Goal: Information Seeking & Learning: Learn about a topic

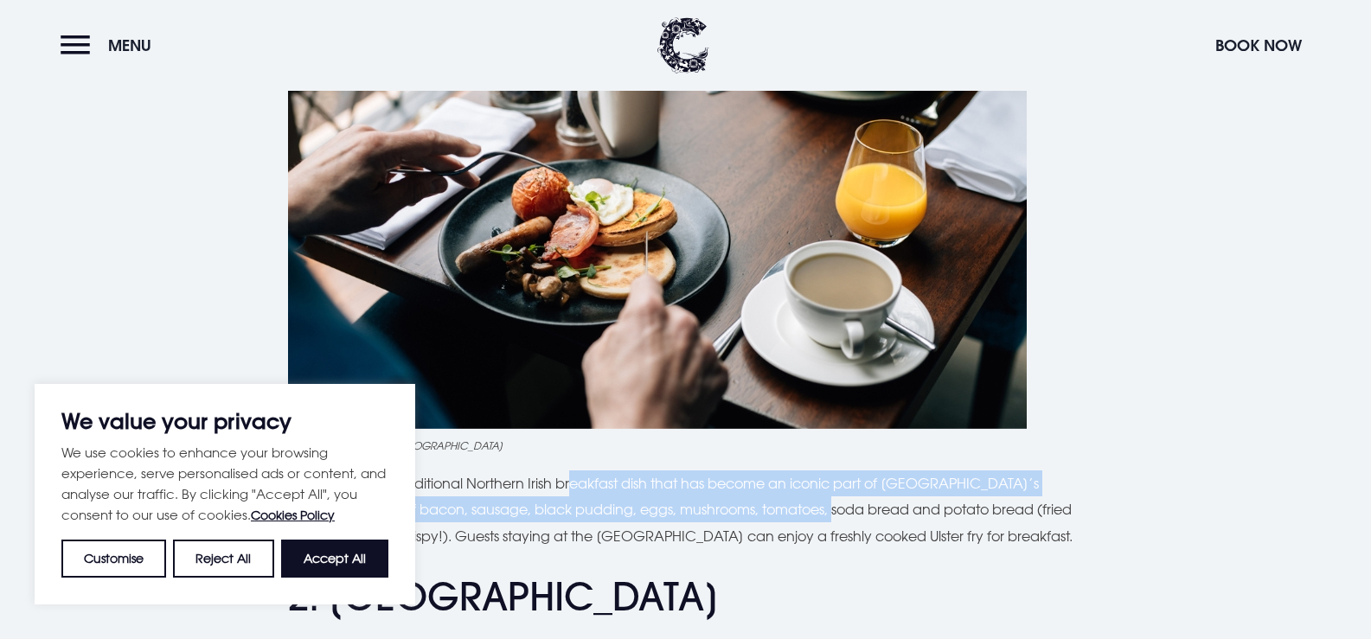
drag, startPoint x: 603, startPoint y: 488, endPoint x: 781, endPoint y: 521, distance: 181.2
click at [781, 521] on p "The Ulster fry is a traditional Northern Irish breakfast dish that has become a…" at bounding box center [686, 510] width 796 height 79
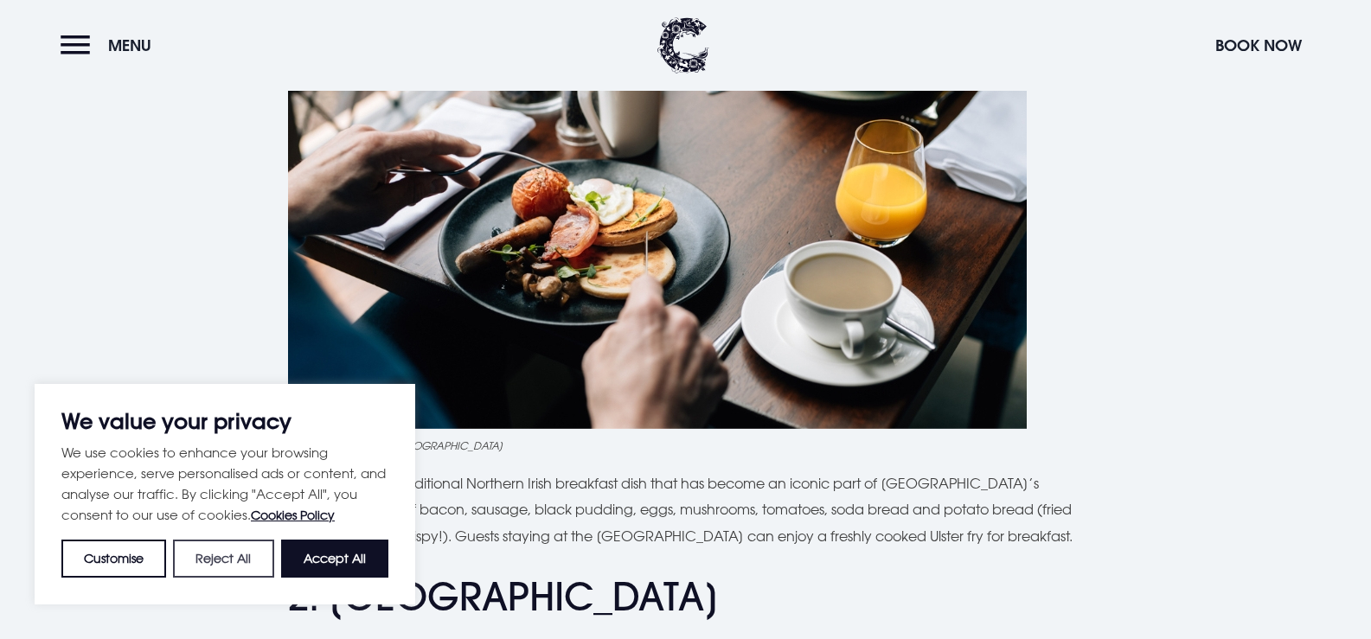
click at [218, 569] on button "Reject All" at bounding box center [223, 559] width 100 height 38
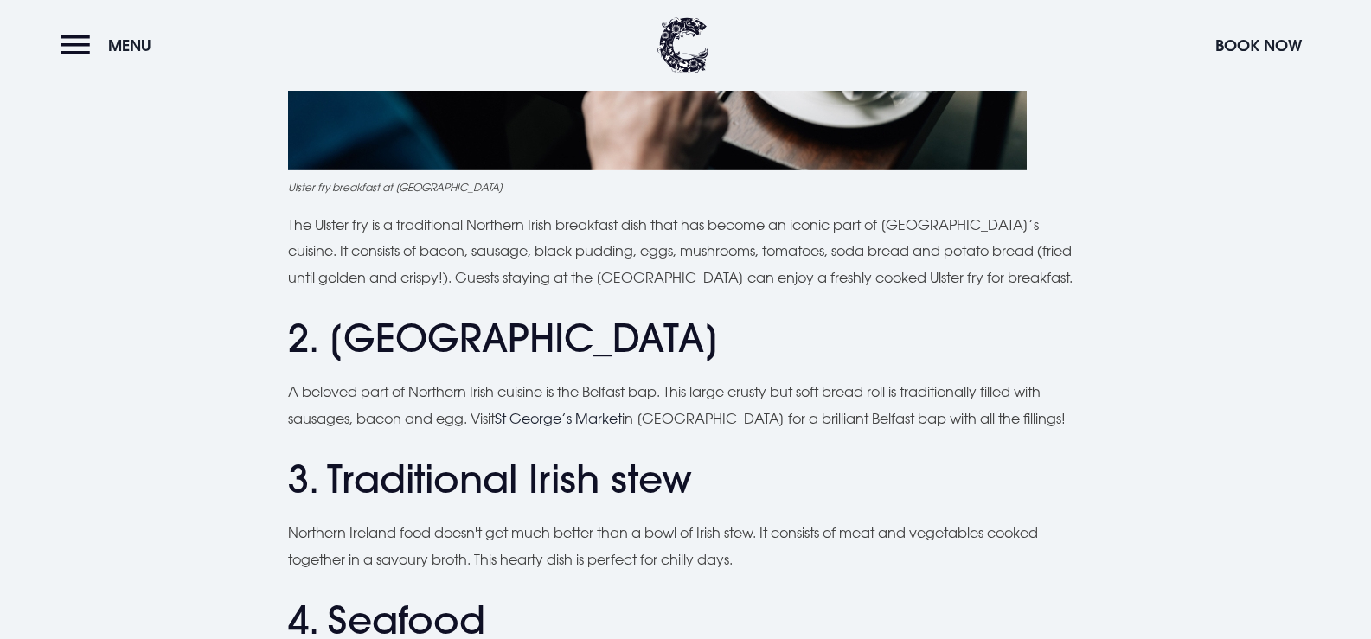
scroll to position [1124, 0]
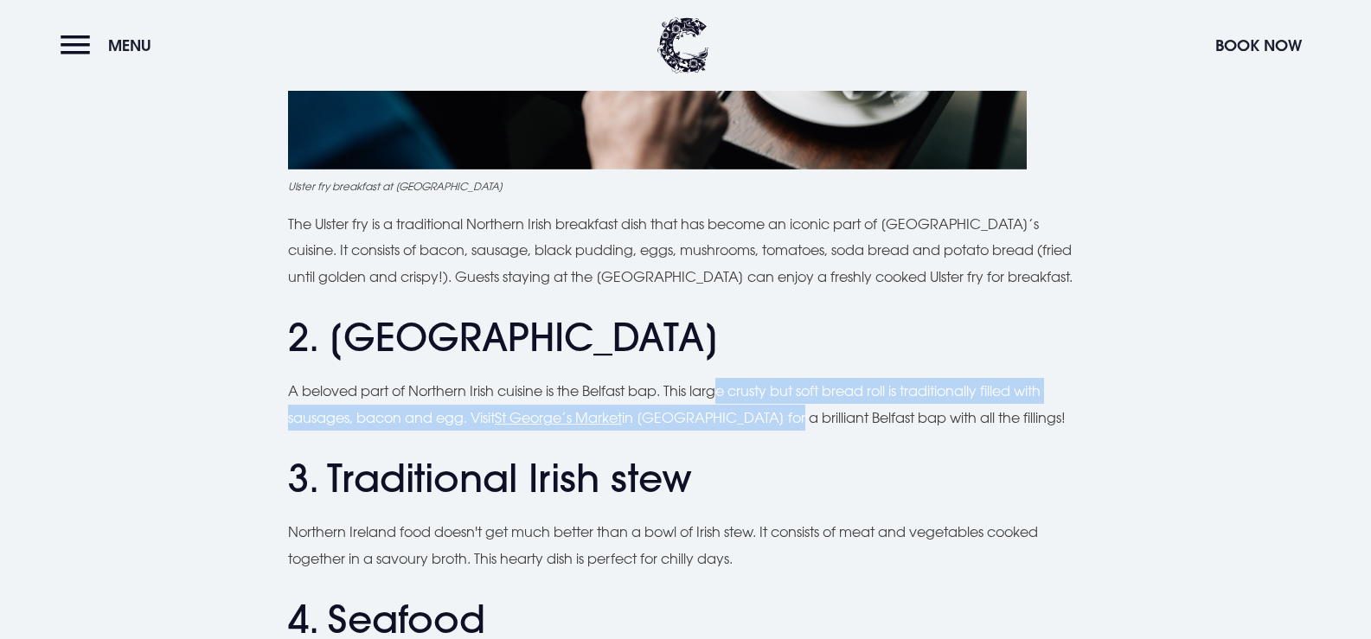
drag, startPoint x: 746, startPoint y: 407, endPoint x: 759, endPoint y: 416, distance: 16.8
click at [759, 416] on p "A beloved part of Northern Irish cuisine is the Belfast bap. This large crusty …" at bounding box center [686, 404] width 796 height 53
drag, startPoint x: 715, startPoint y: 381, endPoint x: 1041, endPoint y: 405, distance: 327.0
click at [1041, 405] on p "A beloved part of Northern Irish cuisine is the Belfast bap. This large crusty …" at bounding box center [686, 404] width 796 height 53
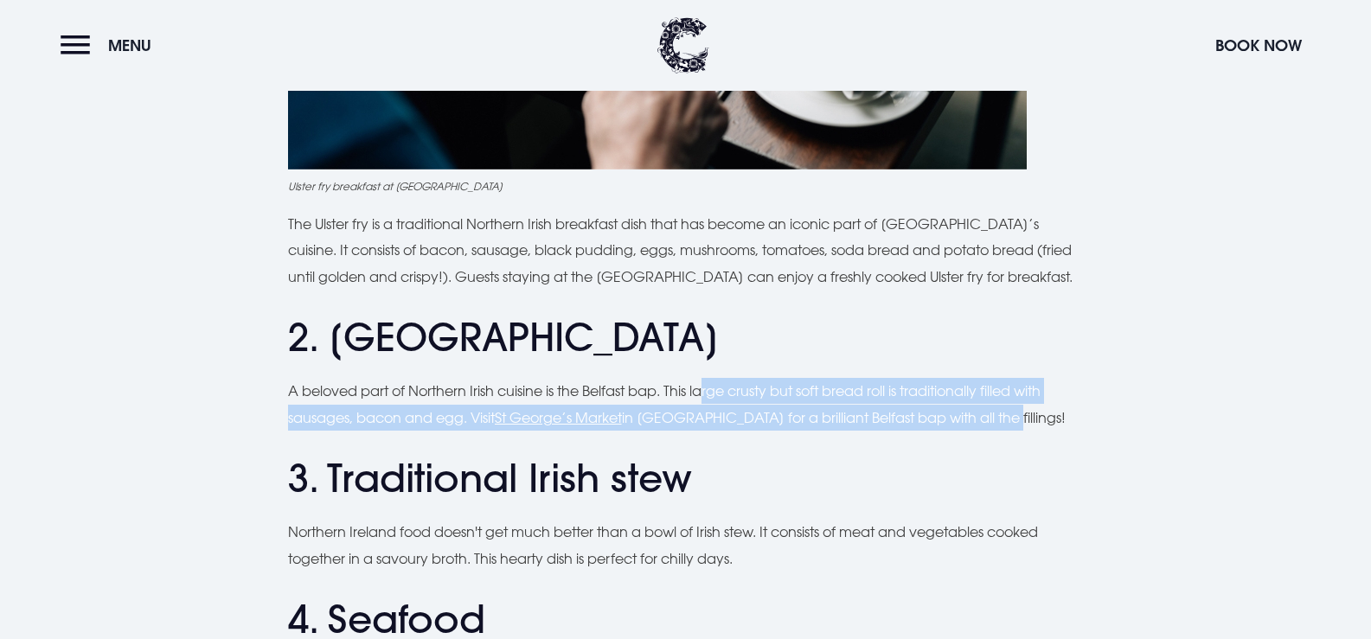
click at [1041, 405] on p "A beloved part of Northern Irish cuisine is the Belfast bap. This large crusty …" at bounding box center [686, 404] width 796 height 53
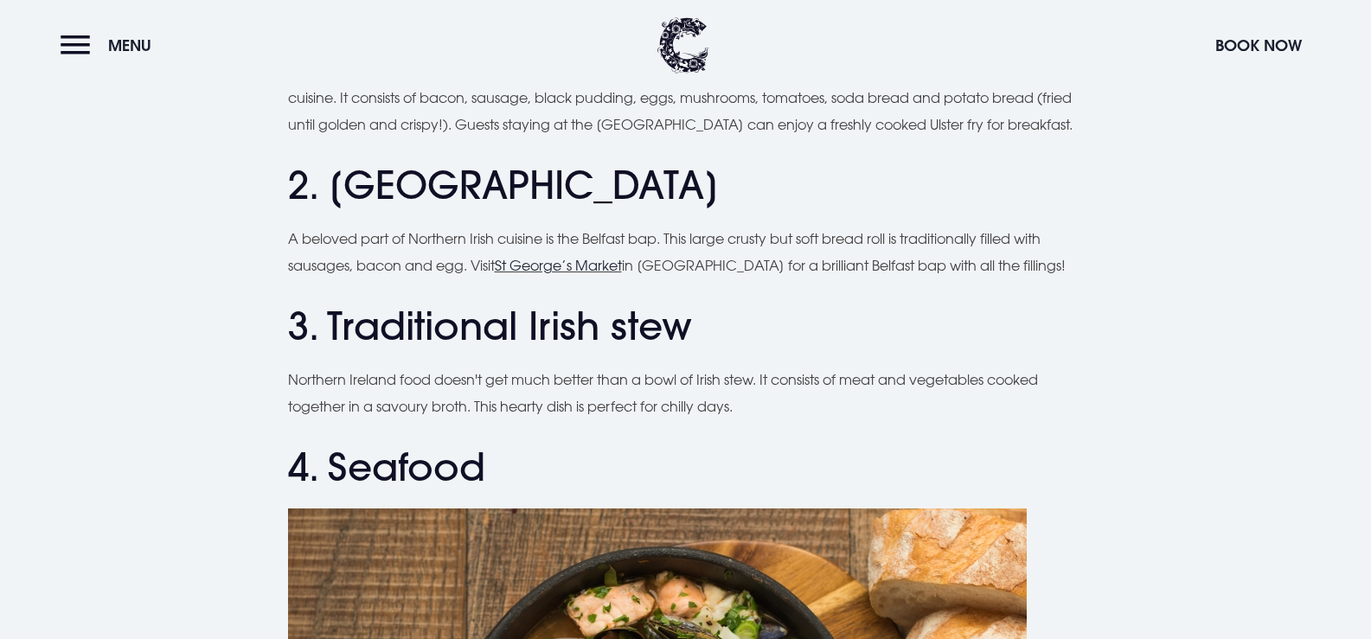
scroll to position [1470, 0]
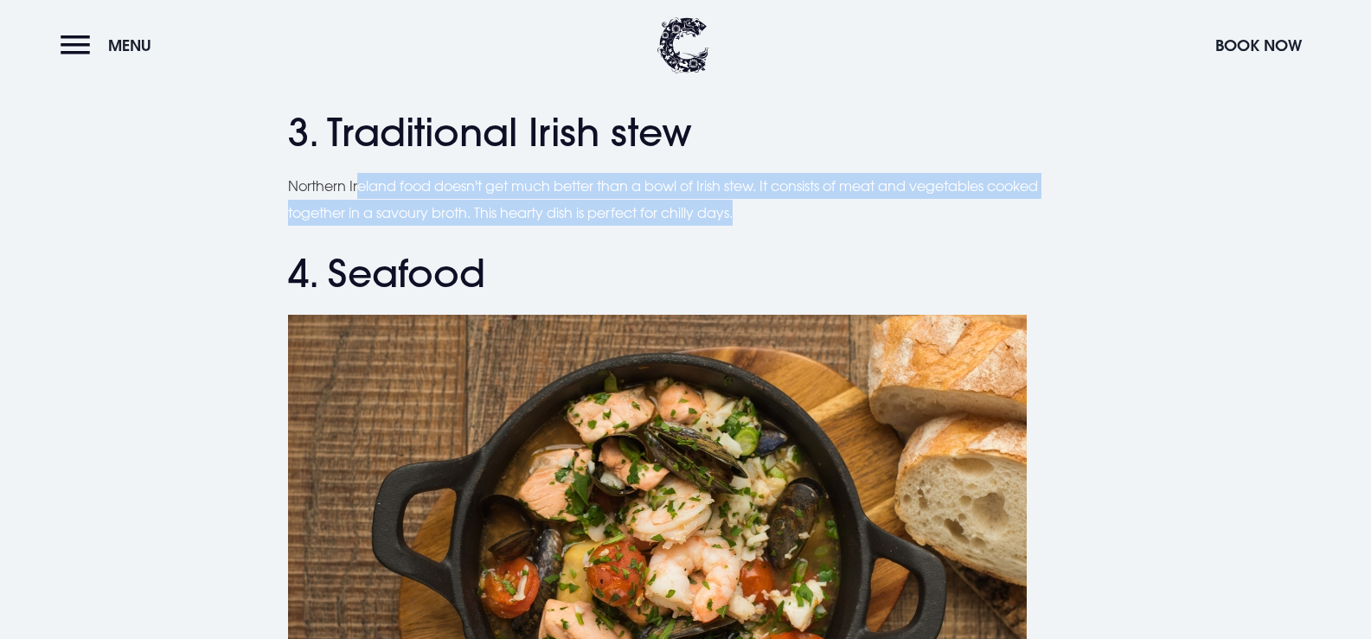
drag, startPoint x: 361, startPoint y: 182, endPoint x: 835, endPoint y: 212, distance: 475.0
click at [835, 212] on p "Northern Ireland food doesn't get much better than a bowl of Irish stew. It con…" at bounding box center [686, 199] width 796 height 53
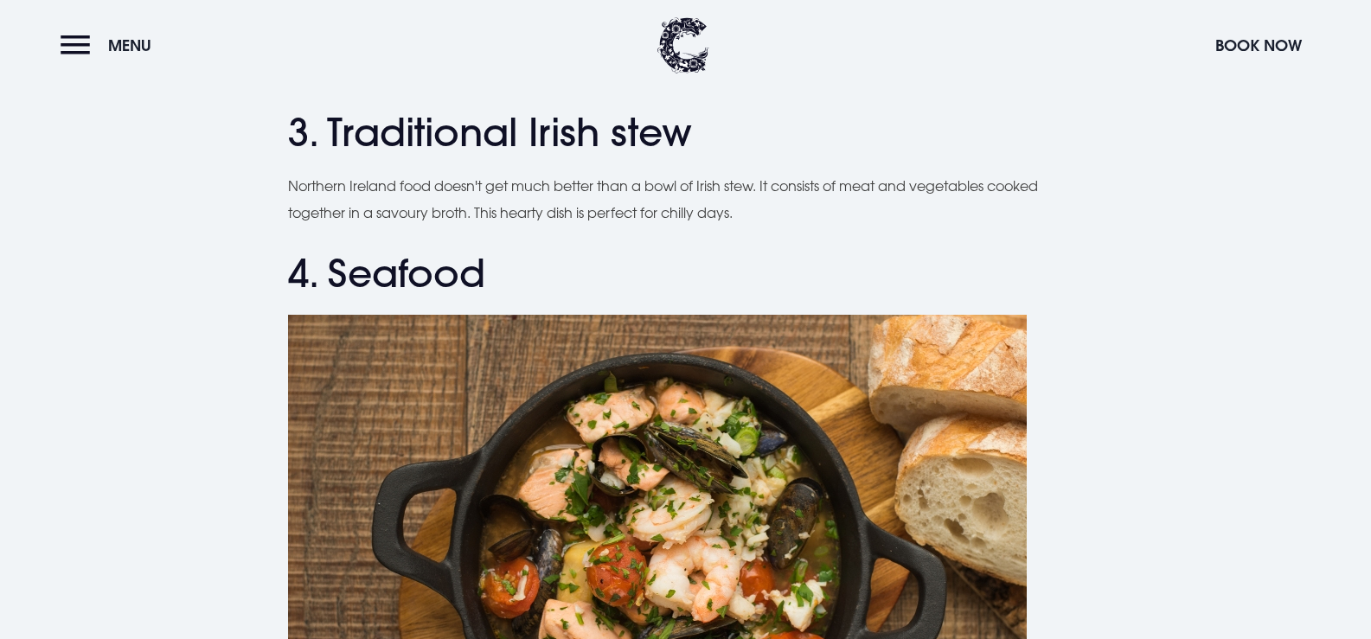
scroll to position [1384, 0]
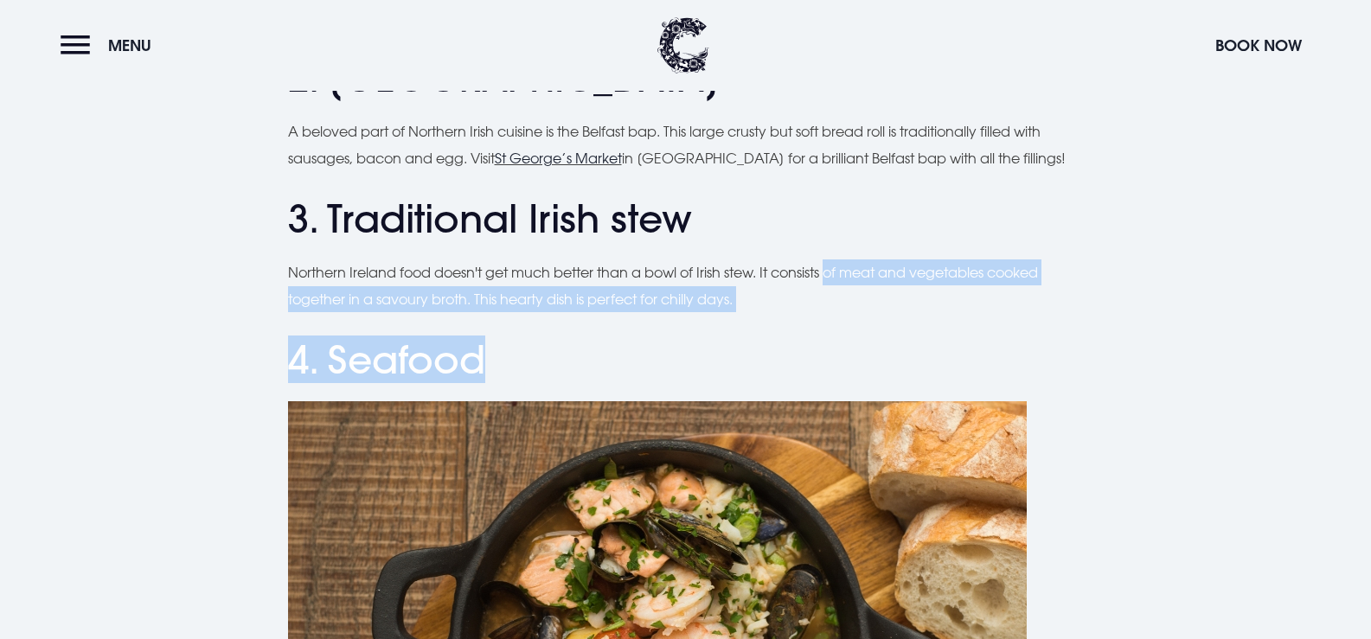
drag, startPoint x: 836, startPoint y: 268, endPoint x: 837, endPoint y: 323, distance: 55.4
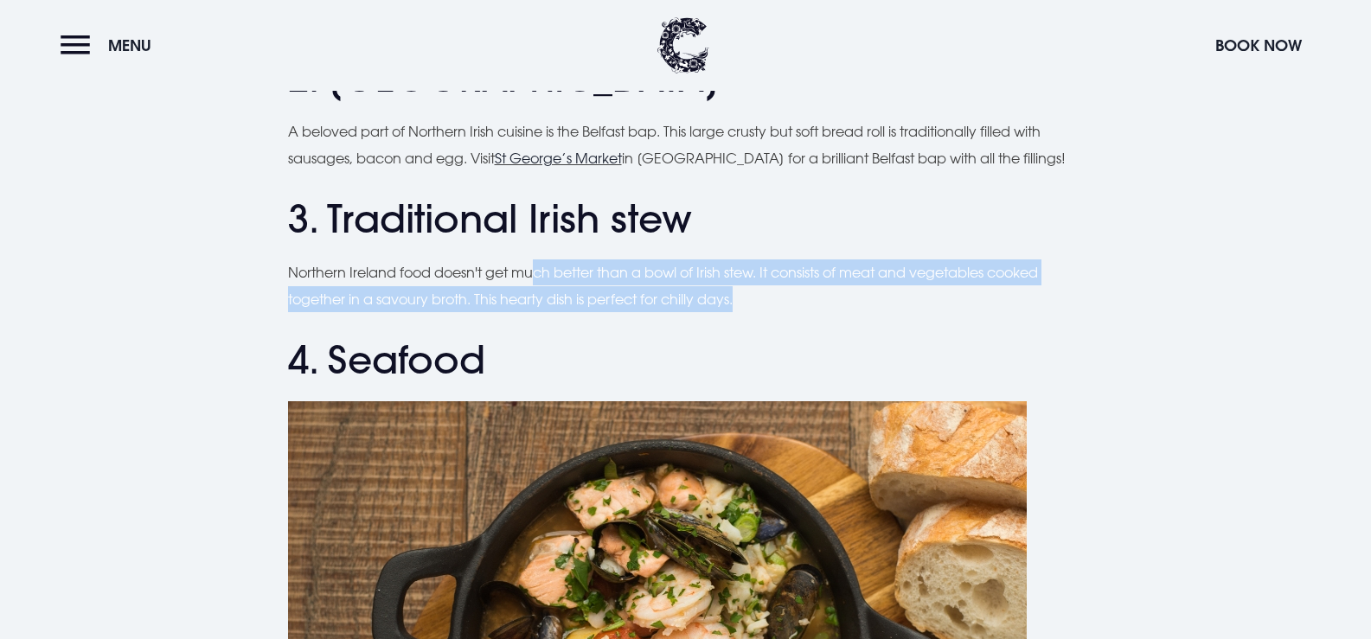
drag, startPoint x: 699, startPoint y: 275, endPoint x: 539, endPoint y: 250, distance: 162.0
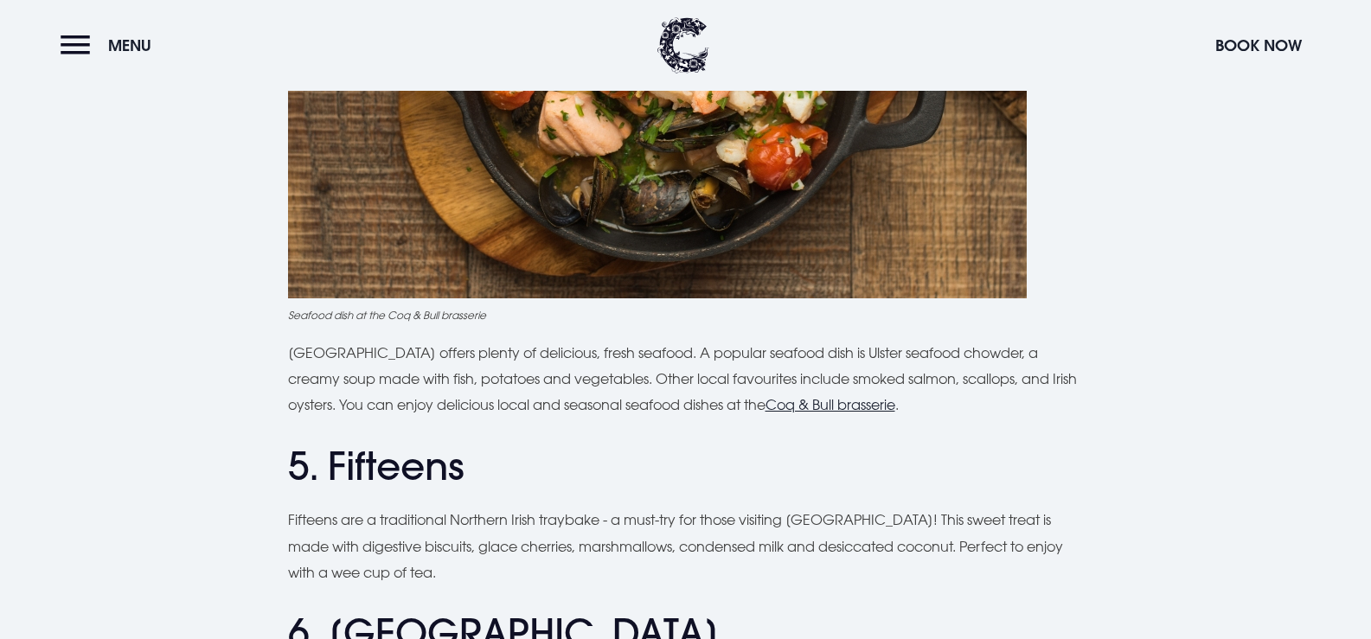
scroll to position [1989, 0]
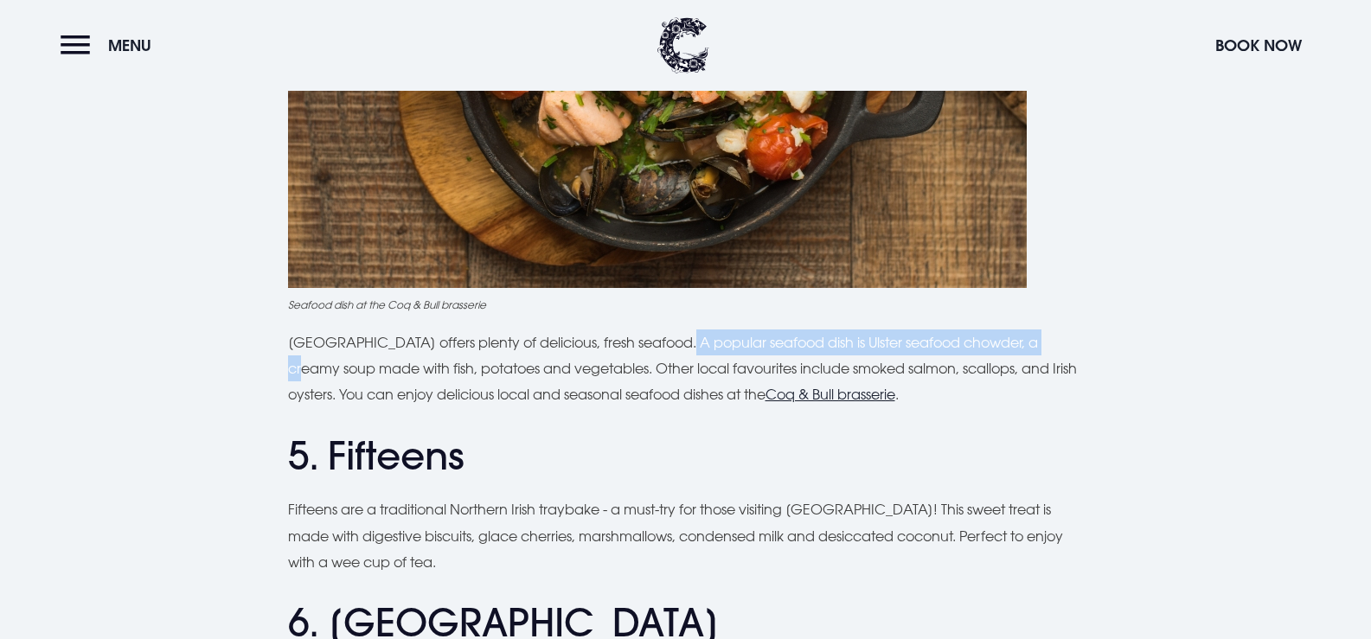
drag, startPoint x: 666, startPoint y: 340, endPoint x: 1036, endPoint y: 345, distance: 370.2
click at [1036, 345] on p "[GEOGRAPHIC_DATA] offers plenty of delicious, fresh seafood. A popular seafood …" at bounding box center [686, 369] width 796 height 79
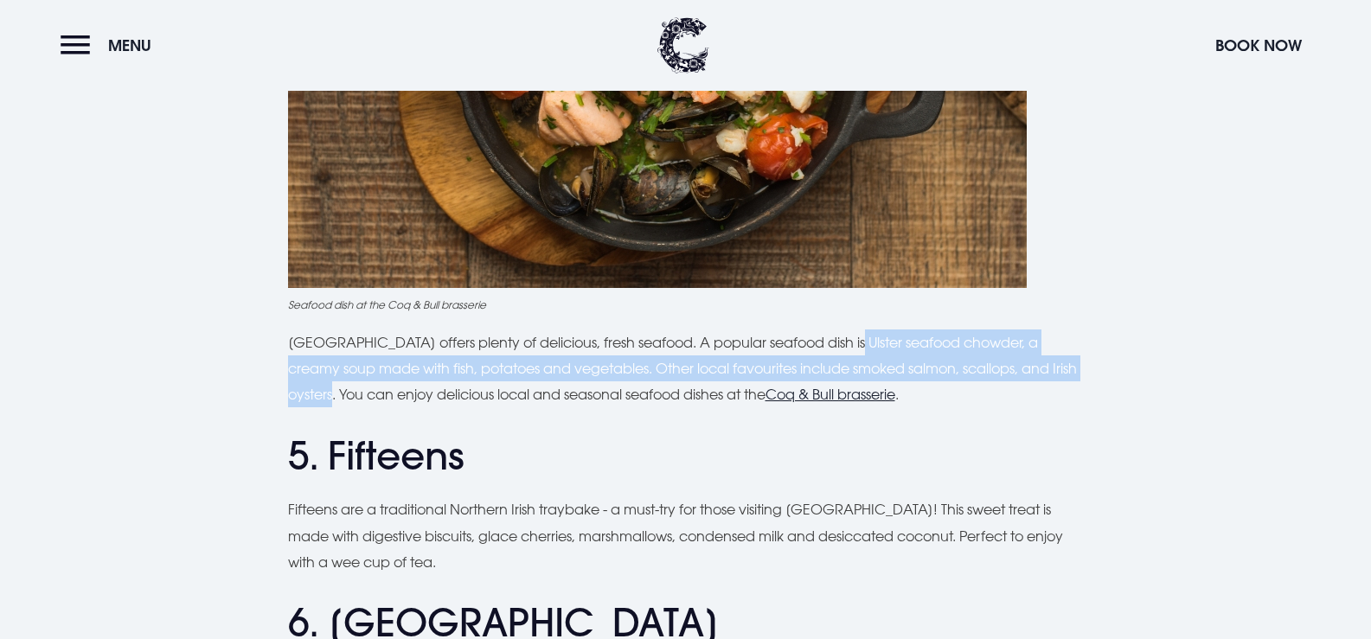
drag, startPoint x: 840, startPoint y: 335, endPoint x: 336, endPoint y: 389, distance: 507.2
click at [336, 389] on p "[GEOGRAPHIC_DATA] offers plenty of delicious, fresh seafood. A popular seafood …" at bounding box center [686, 369] width 796 height 79
copy p "Ulster seafood chowder, a creamy soup made with fish, potatoes and vegetables. …"
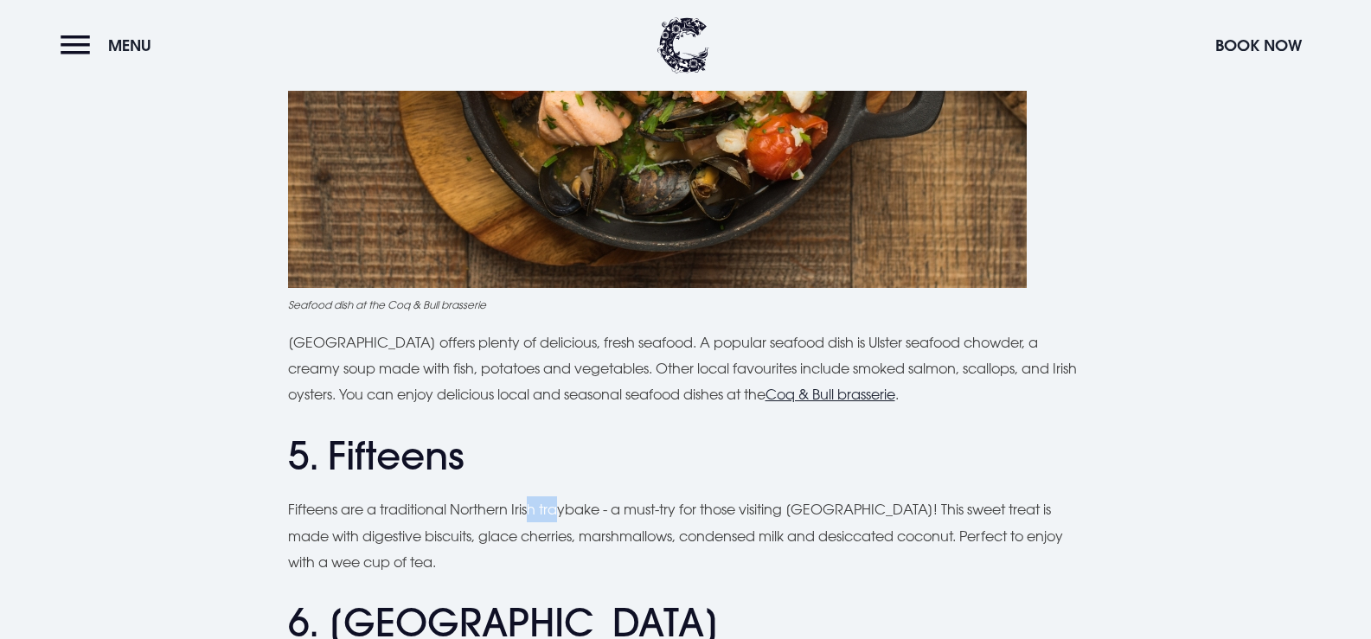
drag, startPoint x: 560, startPoint y: 516, endPoint x: 577, endPoint y: 520, distance: 17.8
click at [577, 520] on p "Fifteens are a traditional Northern Irish traybake - a must-try for those visit…" at bounding box center [686, 535] width 796 height 79
click at [579, 520] on p "Fifteens are a traditional Northern Irish traybake - a must-try for those visit…" at bounding box center [686, 535] width 796 height 79
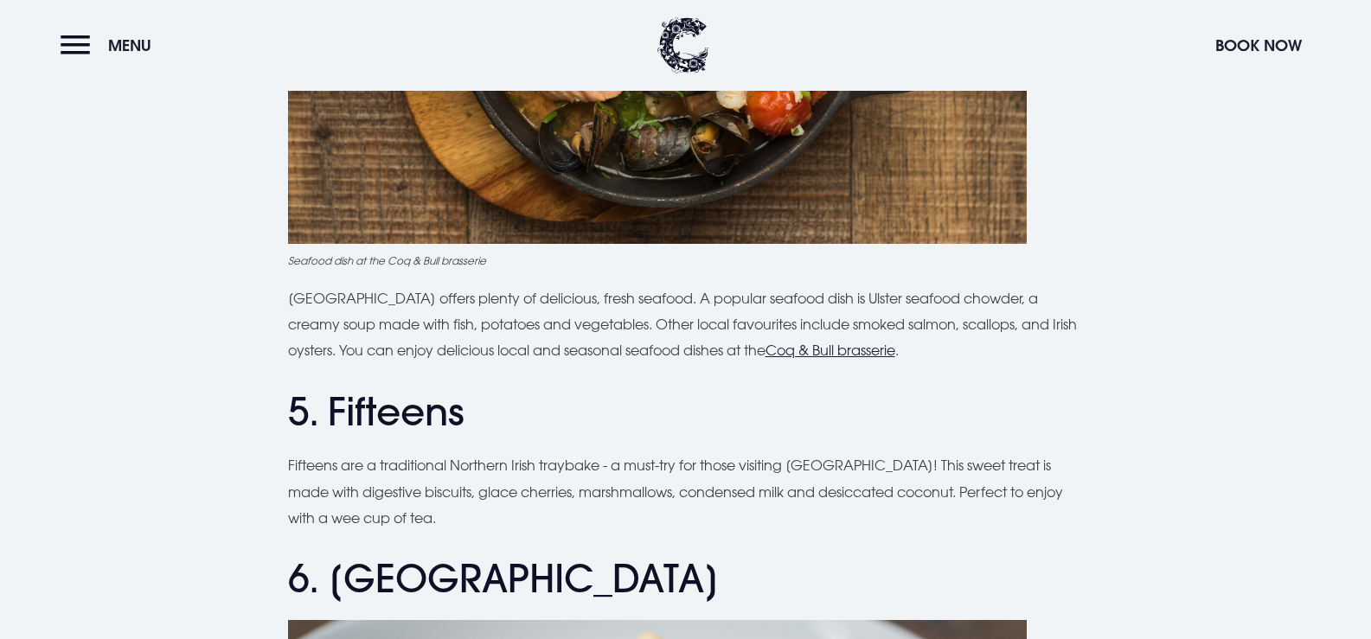
scroll to position [2076, 0]
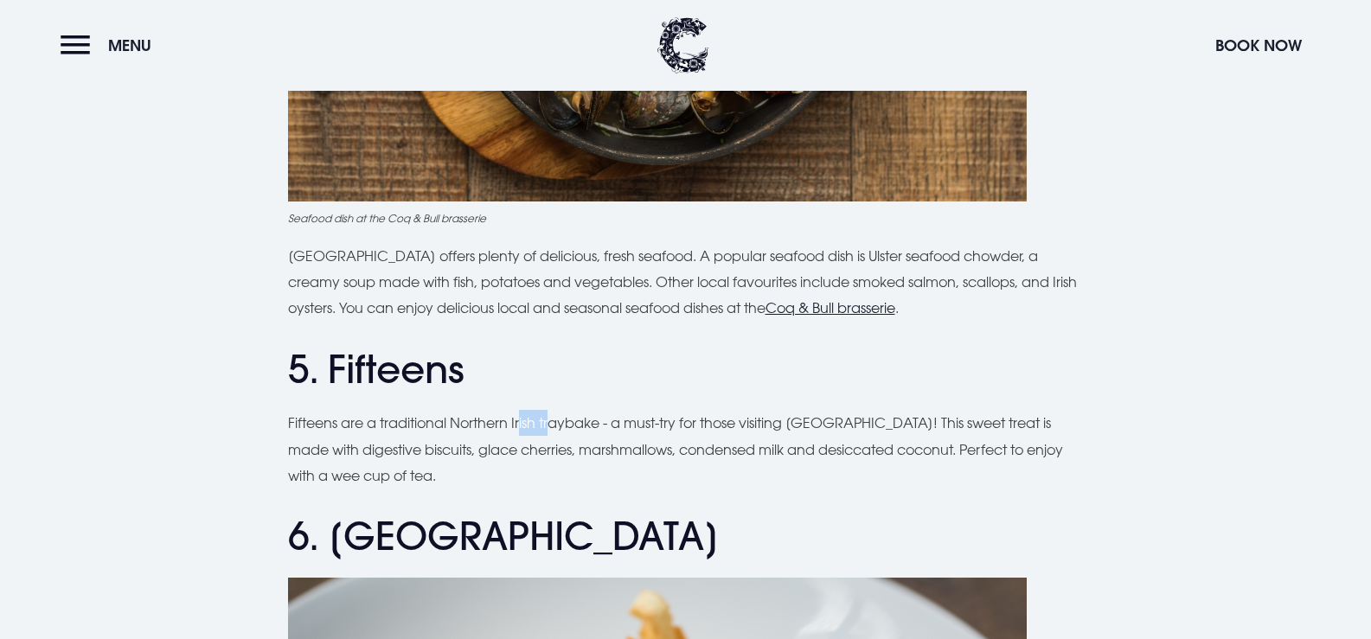
click at [554, 434] on p "Fifteens are a traditional Northern Irish traybake - a must-try for those visit…" at bounding box center [686, 449] width 796 height 79
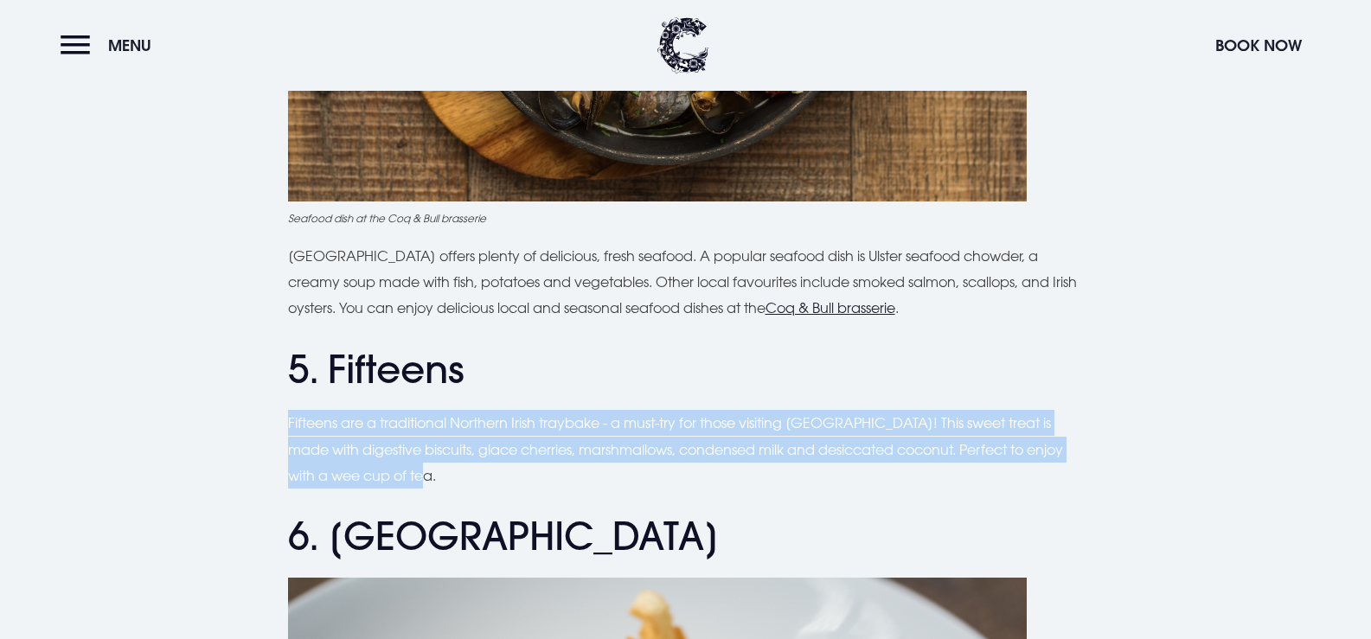
drag, startPoint x: 284, startPoint y: 421, endPoint x: 387, endPoint y: 467, distance: 113.5
copy p "Fifteens are a traditional Northern Irish traybake - a must-try for those visit…"
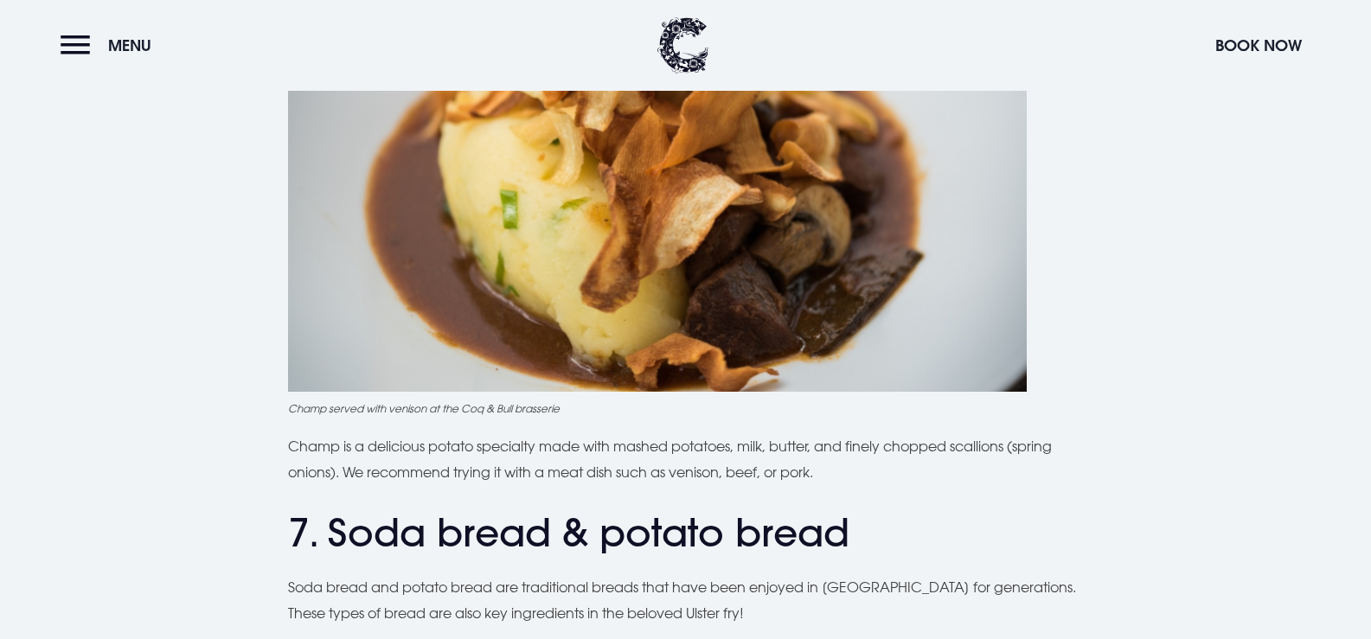
scroll to position [2768, 0]
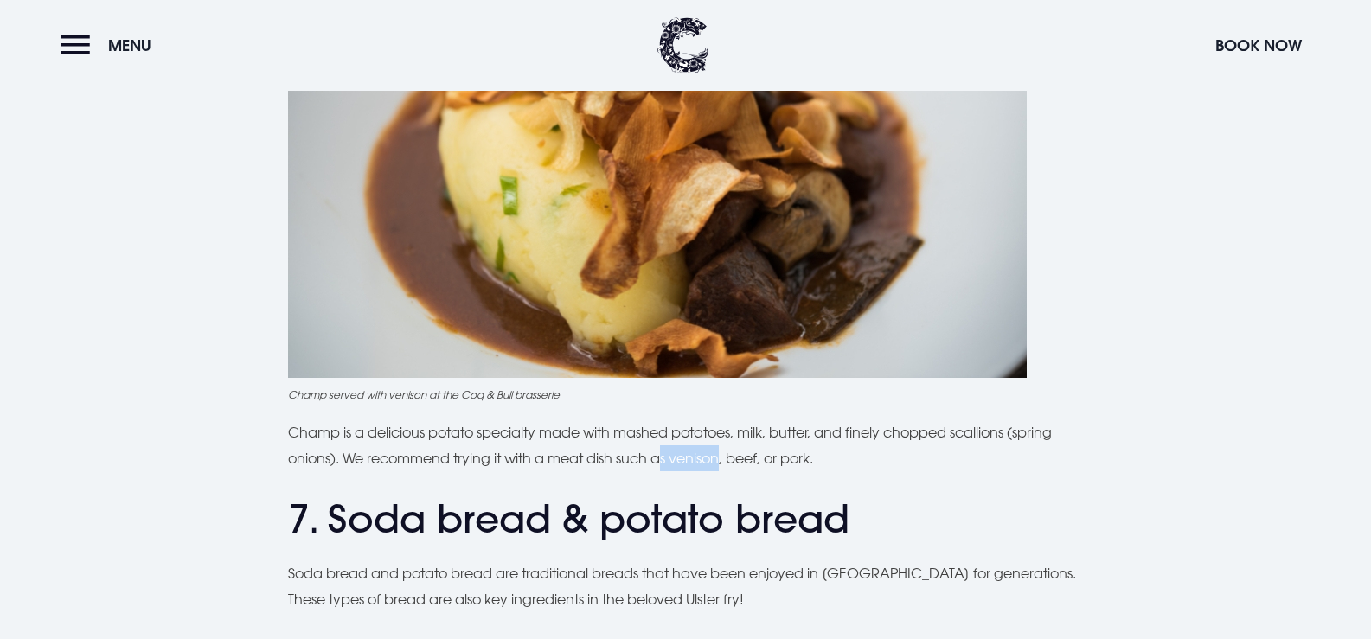
drag, startPoint x: 669, startPoint y: 454, endPoint x: 836, endPoint y: 465, distance: 166.4
click at [825, 465] on p "Champ is a delicious potato specialty made with mashed potatoes, milk, butter, …" at bounding box center [686, 445] width 796 height 53
click at [838, 437] on p "Champ is a delicious potato specialty made with mashed potatoes, milk, butter, …" at bounding box center [686, 445] width 796 height 53
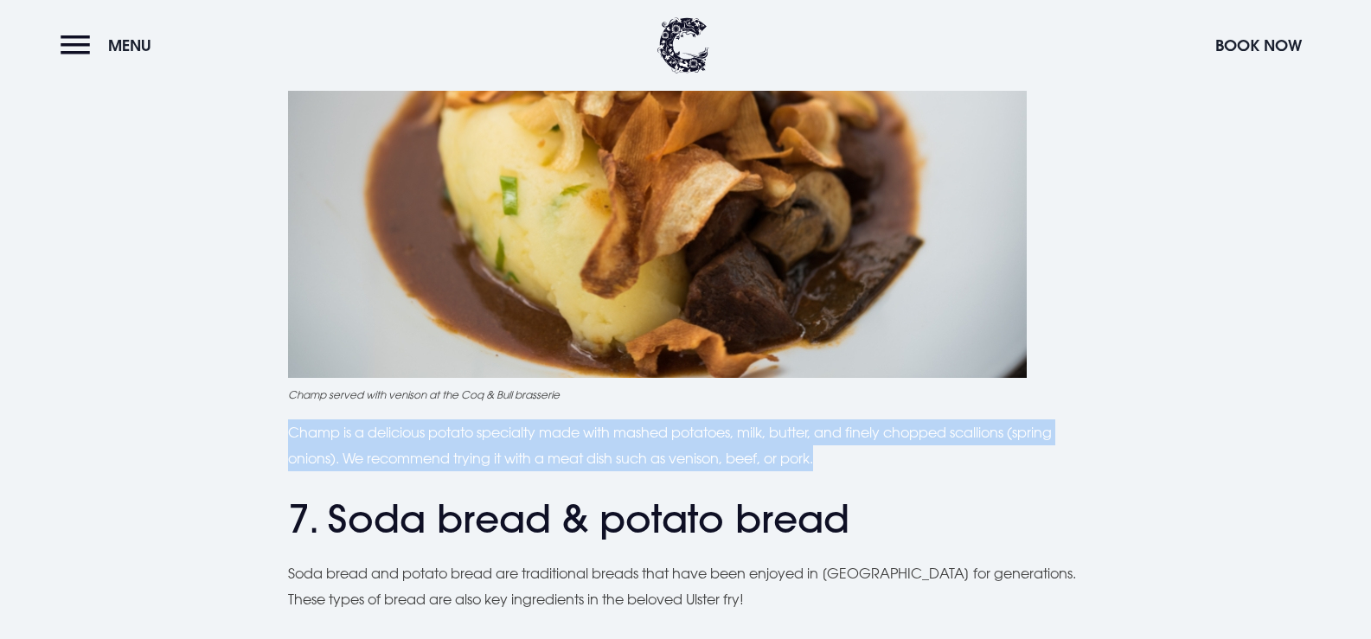
drag, startPoint x: 285, startPoint y: 432, endPoint x: 832, endPoint y: 460, distance: 548.2
click at [832, 460] on div "Planning a trip to [GEOGRAPHIC_DATA]? From the famous Ulster fry to comforting …" at bounding box center [686, 474] width 1225 height 5428
copy p "Champ is a delicious potato specialty made with mashed potatoes, milk, butter, …"
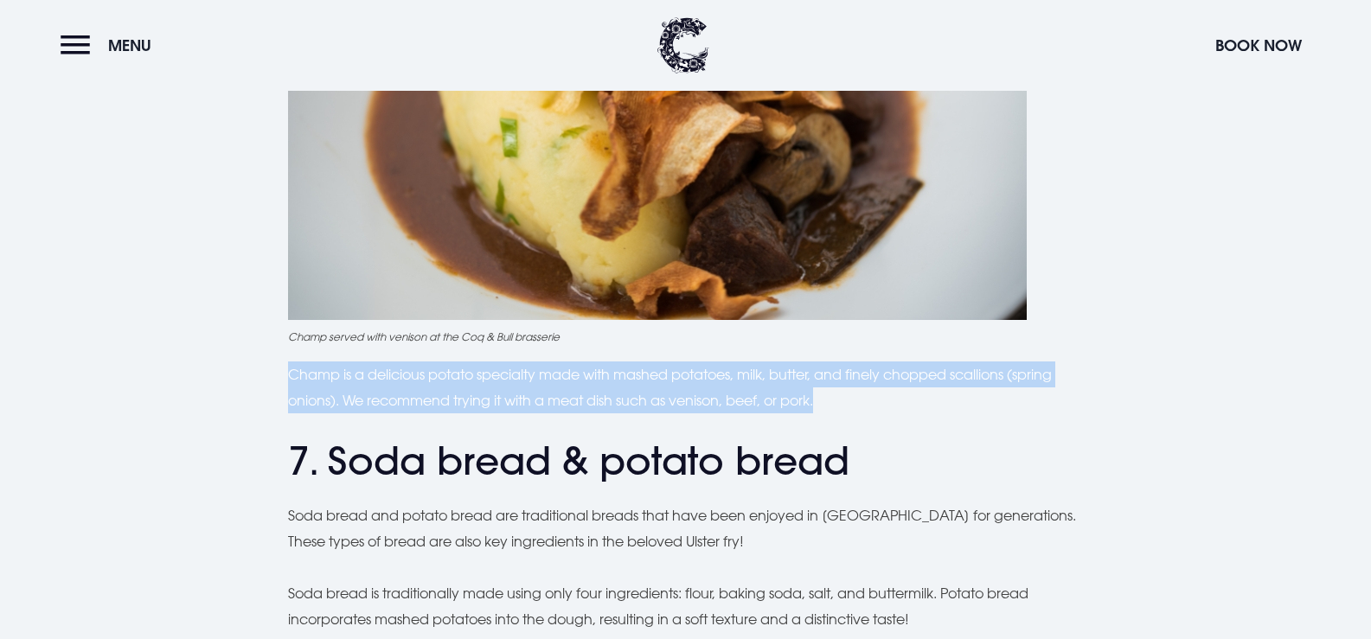
scroll to position [2941, 0]
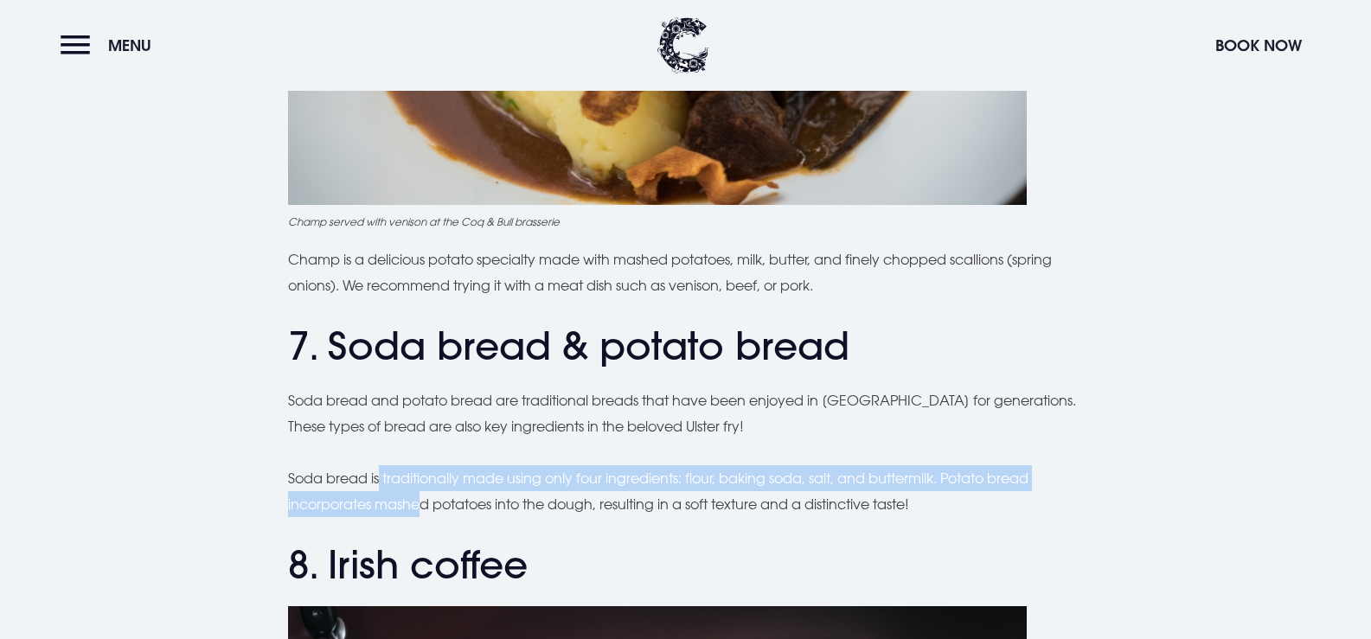
drag, startPoint x: 379, startPoint y: 455, endPoint x: 428, endPoint y: 498, distance: 65.6
click at [428, 498] on div "Planning a trip to [GEOGRAPHIC_DATA]? From the famous Ulster fry to comforting …" at bounding box center [686, 301] width 796 height 5428
click at [428, 498] on p "Soda bread is traditionally made using only four ingredients: flour, baking sod…" at bounding box center [686, 491] width 796 height 53
drag, startPoint x: 408, startPoint y: 490, endPoint x: 560, endPoint y: 500, distance: 151.7
click at [560, 500] on p "Soda bread is traditionally made using only four ingredients: flour, baking sod…" at bounding box center [686, 491] width 796 height 53
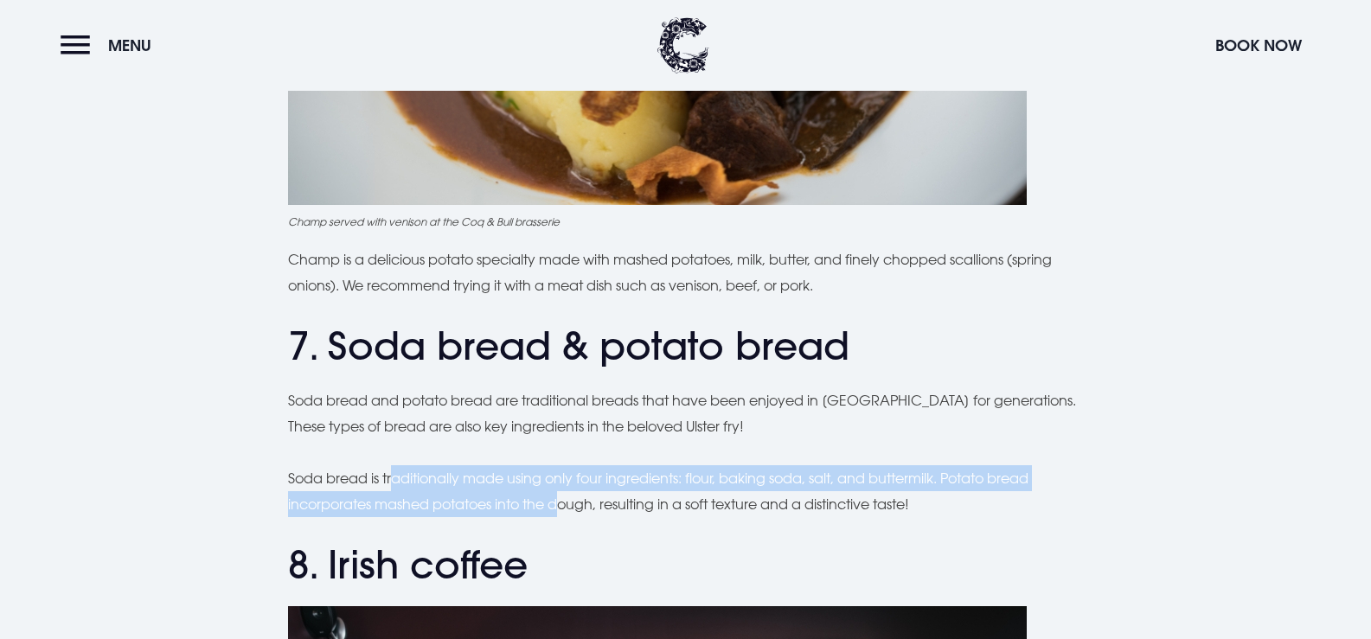
click at [560, 500] on p "Soda bread is traditionally made using only four ingredients: flour, baking sod…" at bounding box center [686, 491] width 796 height 53
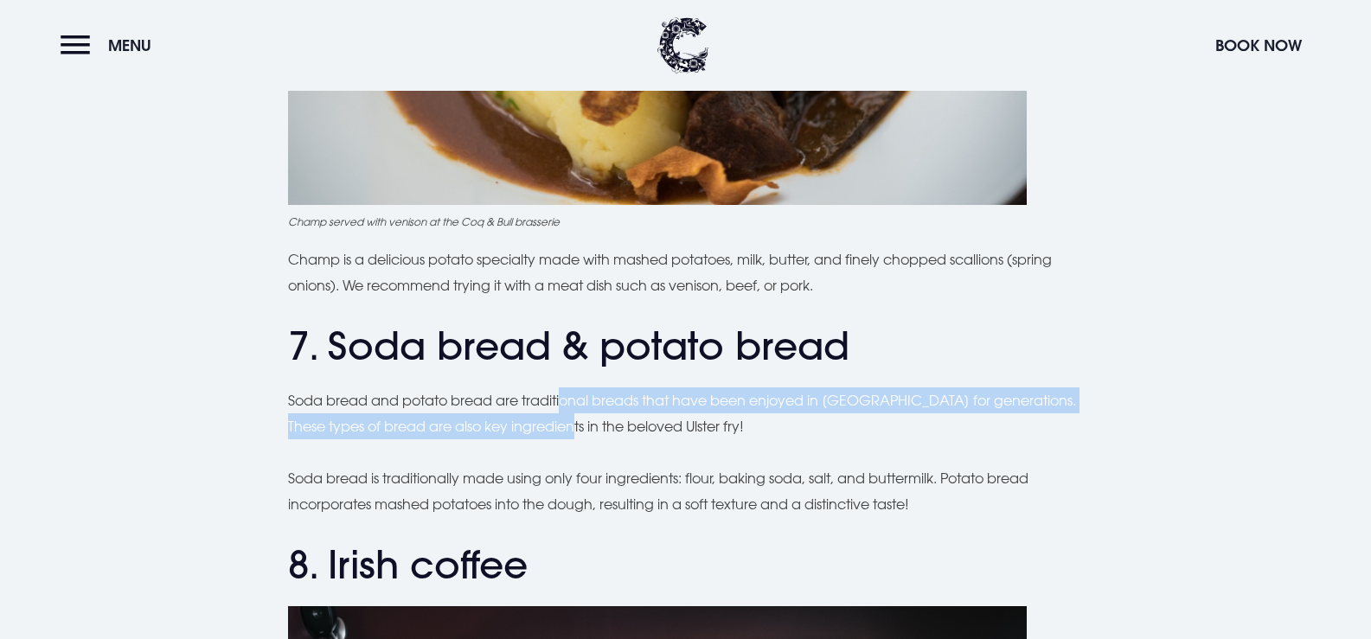
click at [581, 430] on p "Soda bread and potato bread are traditional breads that have been enjoyed in [G…" at bounding box center [686, 413] width 796 height 53
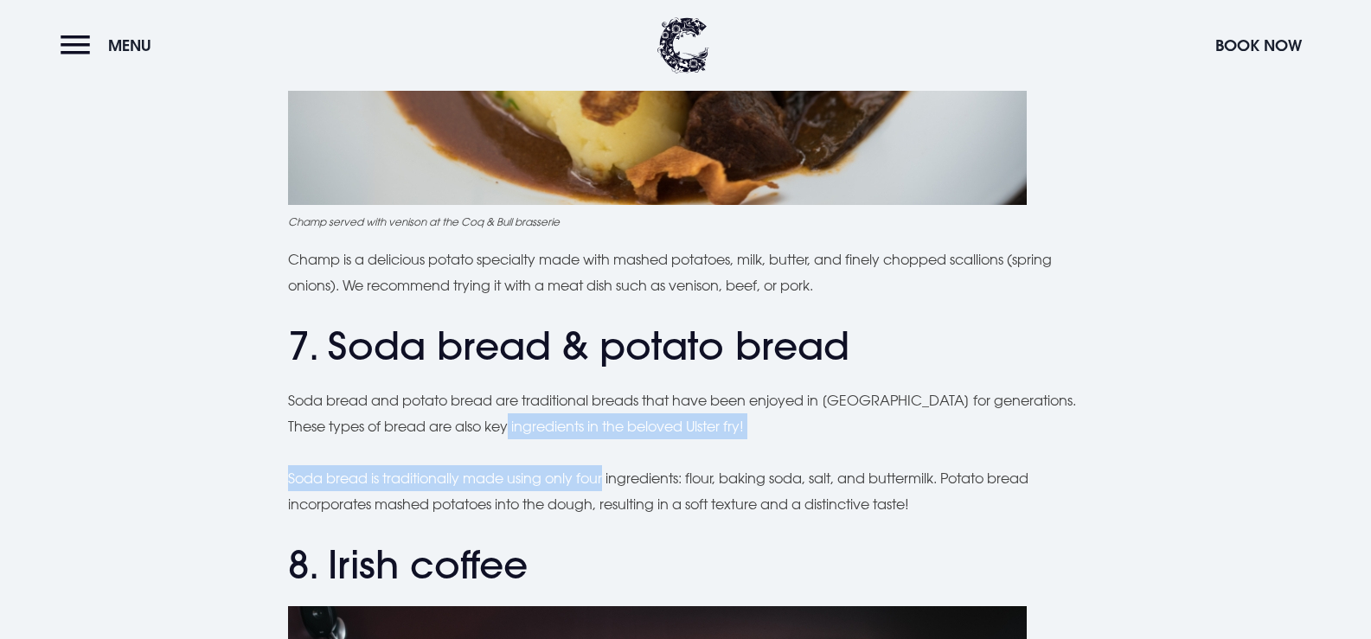
drag, startPoint x: 581, startPoint y: 430, endPoint x: 596, endPoint y: 456, distance: 29.8
click at [596, 456] on div "Planning a trip to [GEOGRAPHIC_DATA]? From the famous Ulster fry to comforting …" at bounding box center [686, 301] width 796 height 5428
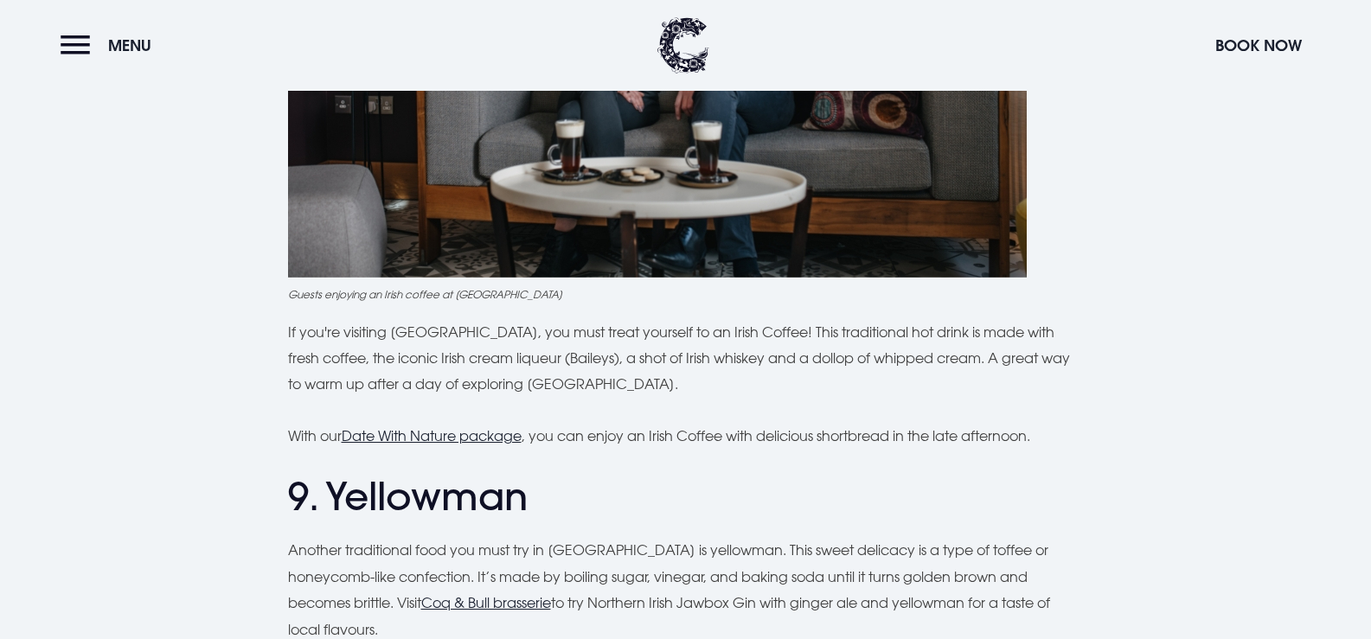
scroll to position [3806, 0]
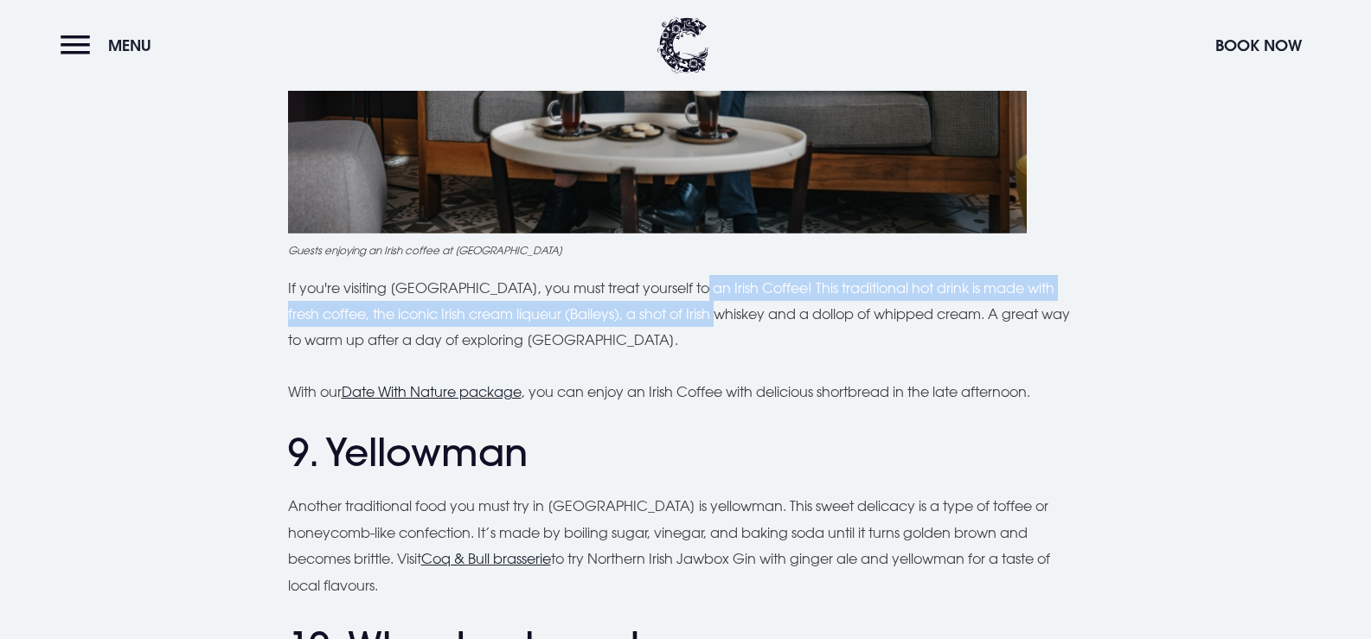
drag, startPoint x: 680, startPoint y: 288, endPoint x: 698, endPoint y: 317, distance: 34.6
click at [698, 317] on p "If you're visiting [GEOGRAPHIC_DATA], you must treat yourself to an Irish Coffe…" at bounding box center [686, 314] width 796 height 79
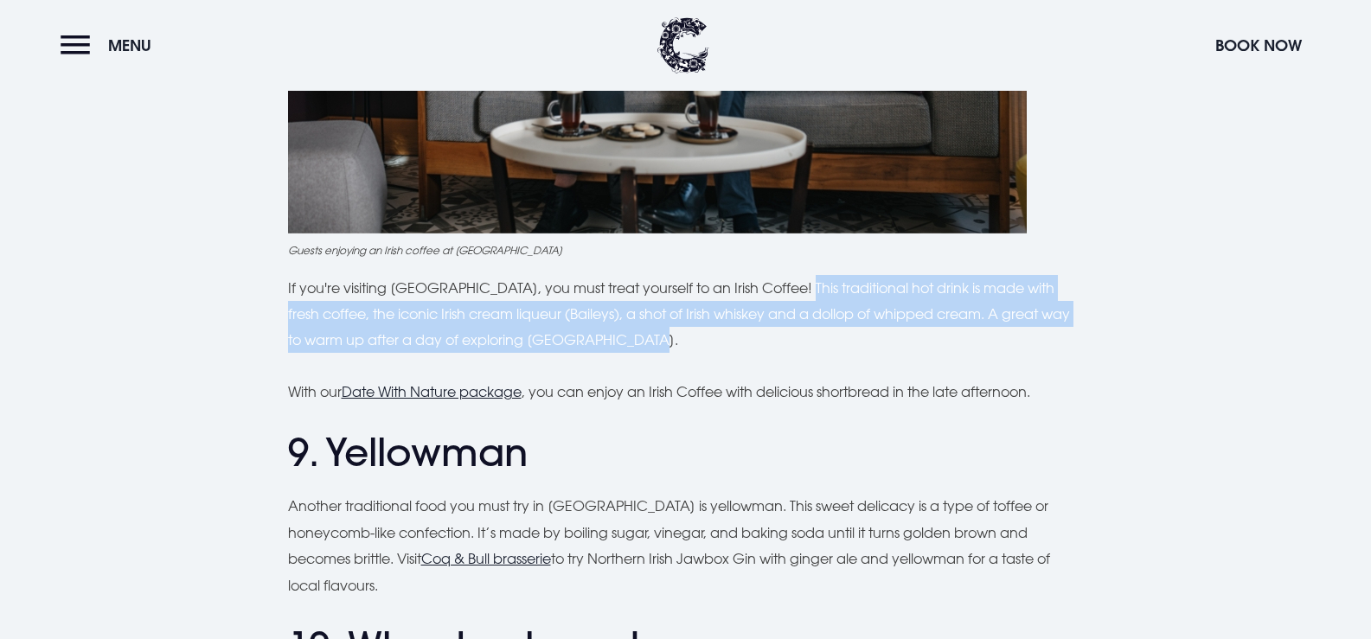
drag, startPoint x: 791, startPoint y: 282, endPoint x: 787, endPoint y: 329, distance: 46.9
click at [787, 329] on p "If you're visiting [GEOGRAPHIC_DATA], you must treat yourself to an Irish Coffe…" at bounding box center [686, 314] width 796 height 79
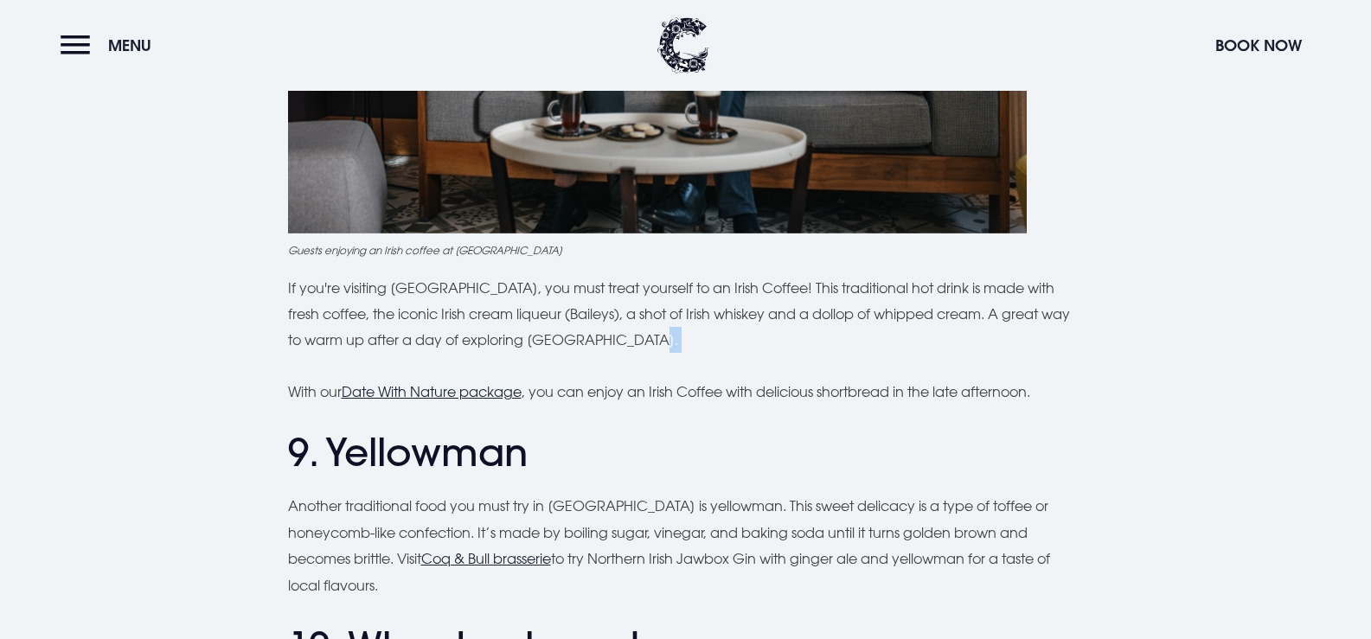
click at [787, 329] on p "If you're visiting [GEOGRAPHIC_DATA], you must treat yourself to an Irish Coffe…" at bounding box center [686, 314] width 796 height 79
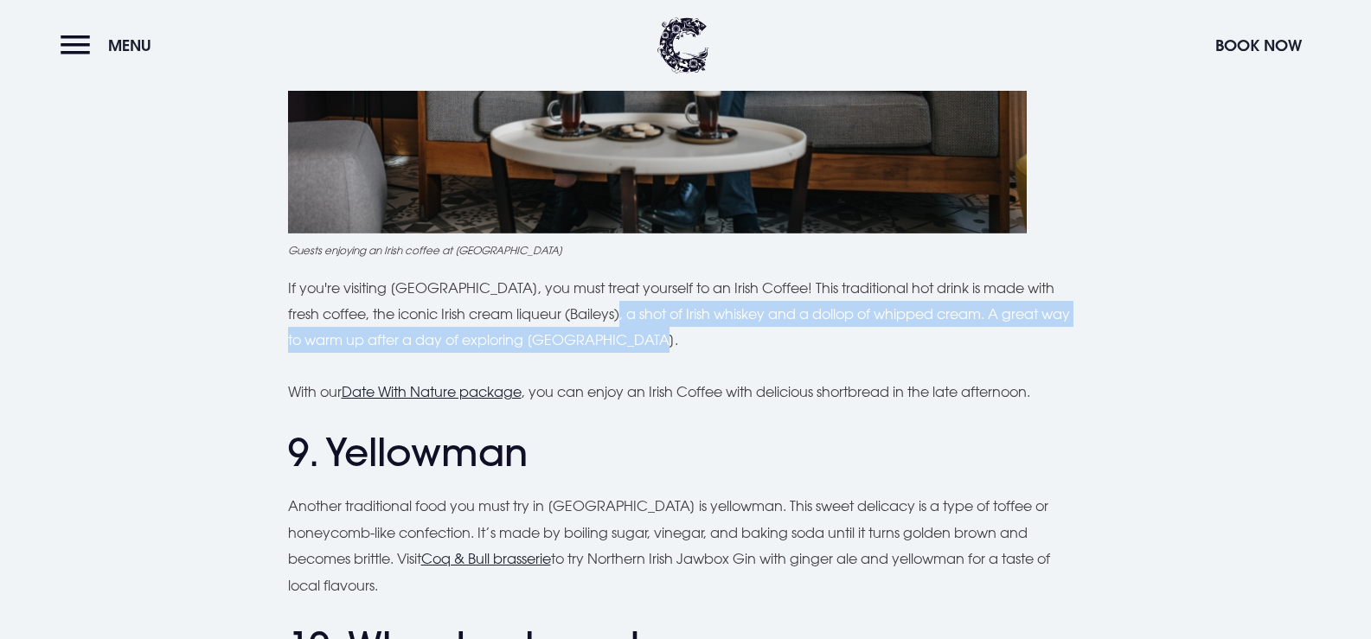
drag, startPoint x: 639, startPoint y: 325, endPoint x: 672, endPoint y: 343, distance: 37.1
click at [672, 343] on p "If you're visiting [GEOGRAPHIC_DATA], you must treat yourself to an Irish Coffe…" at bounding box center [686, 314] width 796 height 79
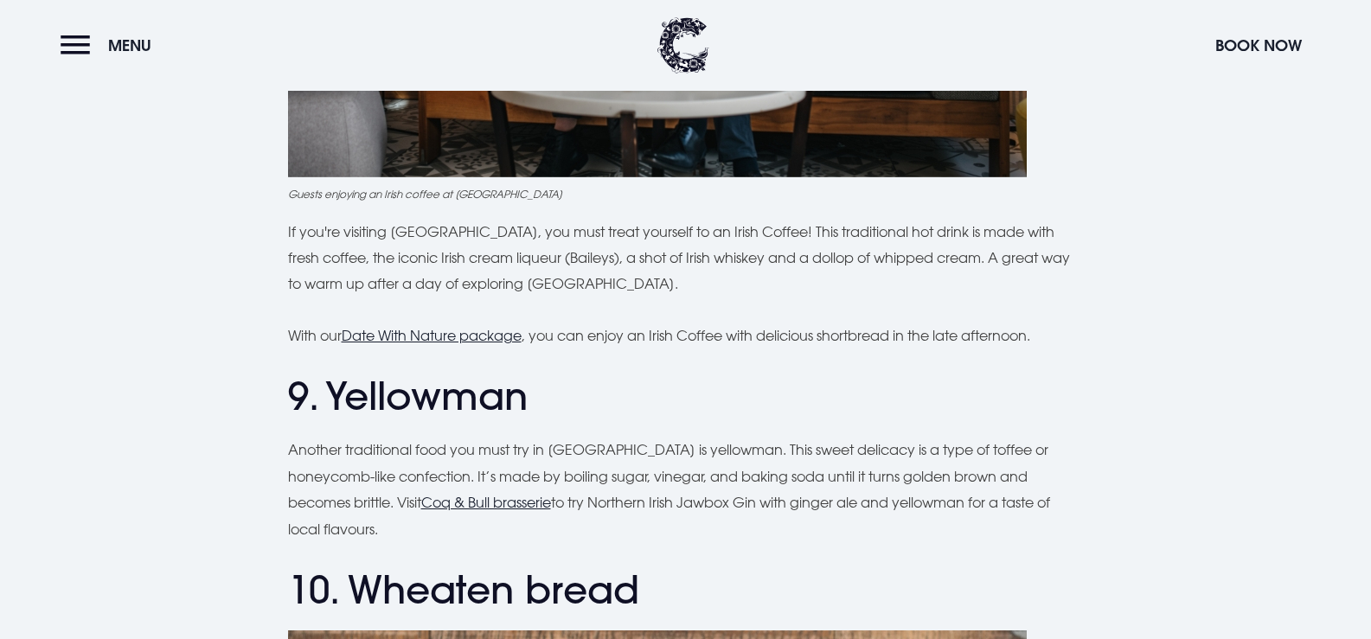
scroll to position [3892, 0]
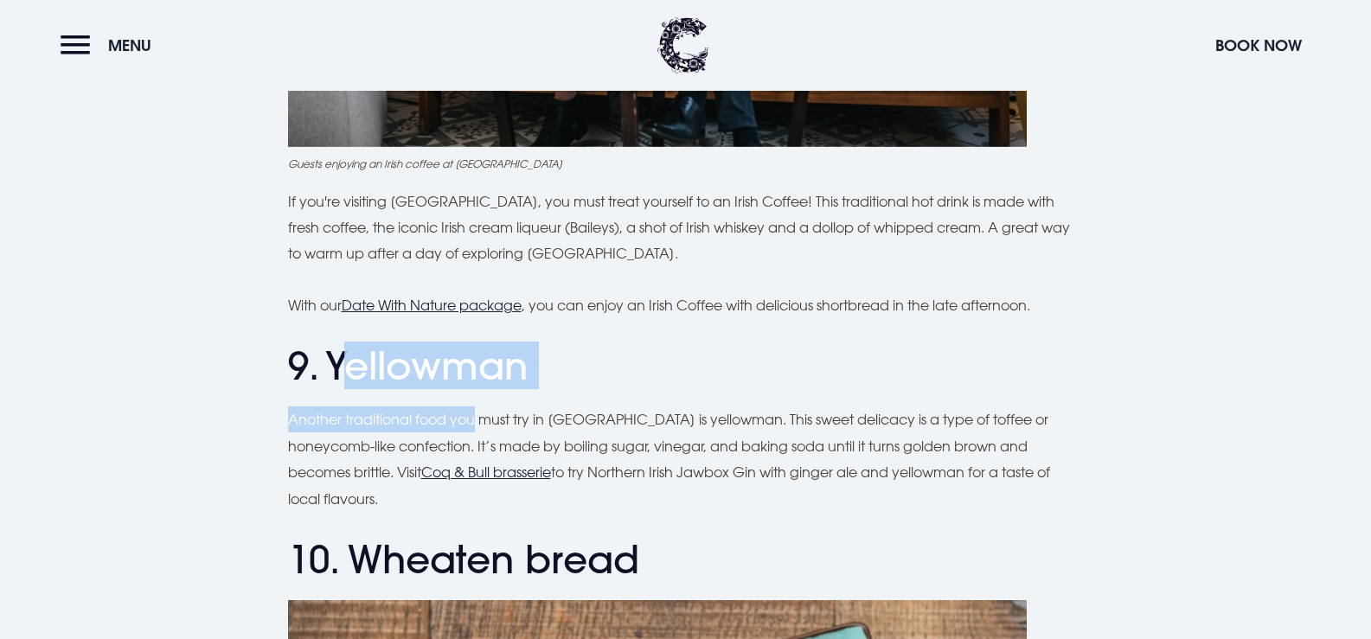
drag, startPoint x: 434, startPoint y: 397, endPoint x: 486, endPoint y: 427, distance: 60.1
click at [486, 427] on p "Another traditional food you must try in [GEOGRAPHIC_DATA] is yellowman. This s…" at bounding box center [686, 460] width 796 height 106
